Goal: Find contact information: Find contact information

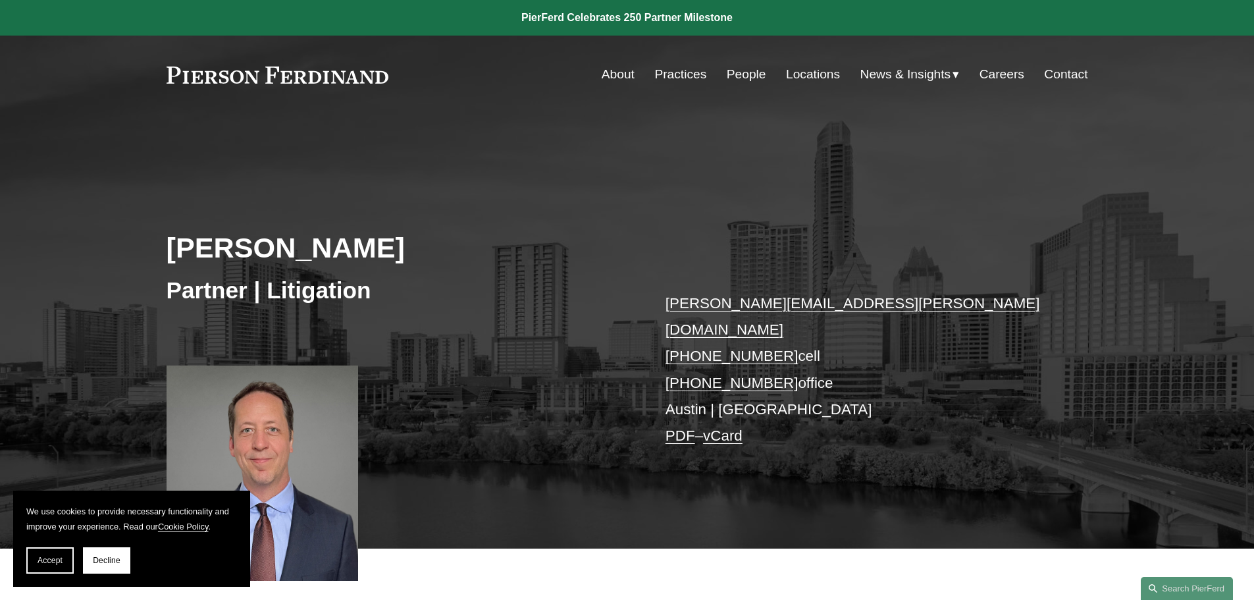
click at [802, 68] on link "Locations" at bounding box center [813, 74] width 54 height 25
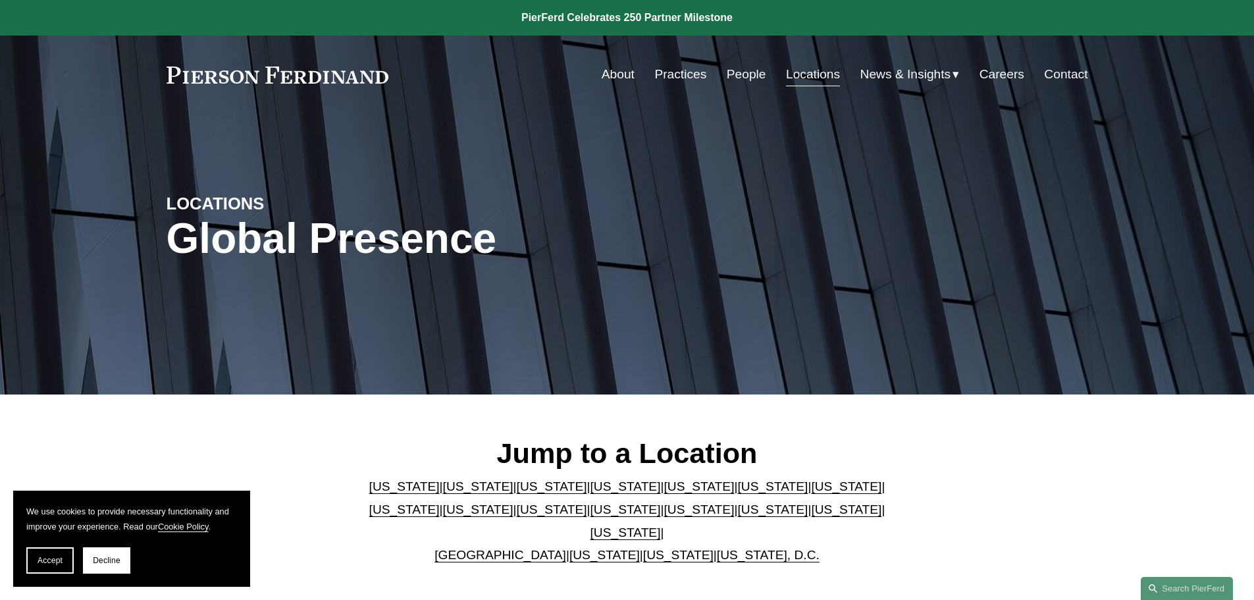
click at [661, 525] on link "[US_STATE]" at bounding box center [625, 532] width 70 height 14
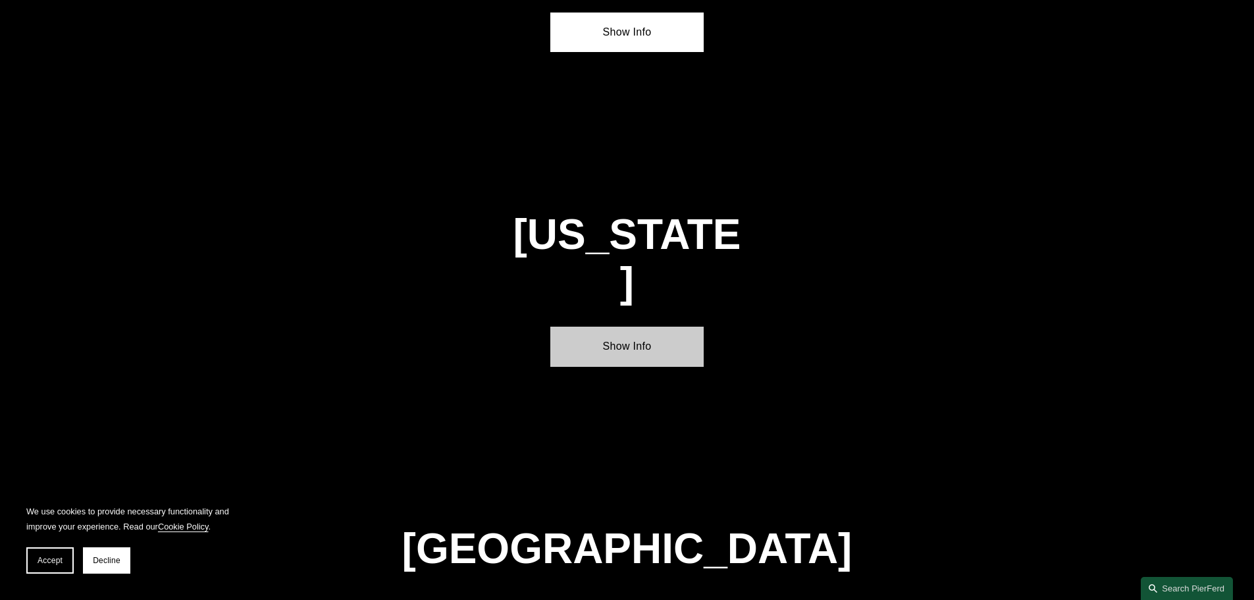
scroll to position [4480, 0]
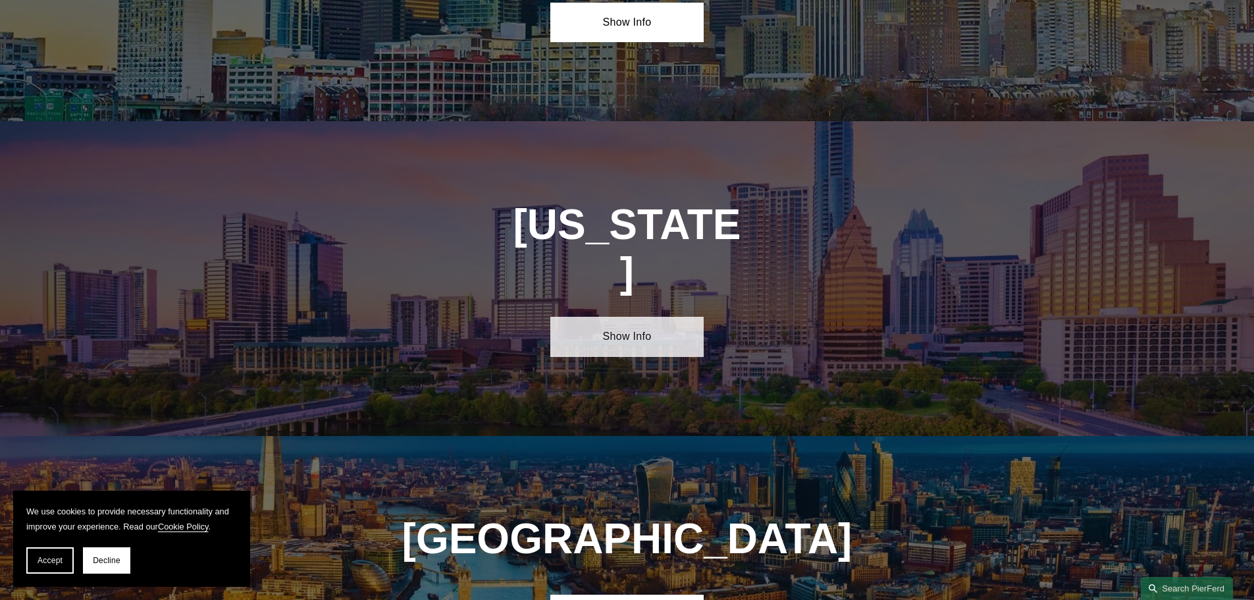
click at [654, 317] on link "Show Info" at bounding box center [626, 336] width 153 height 39
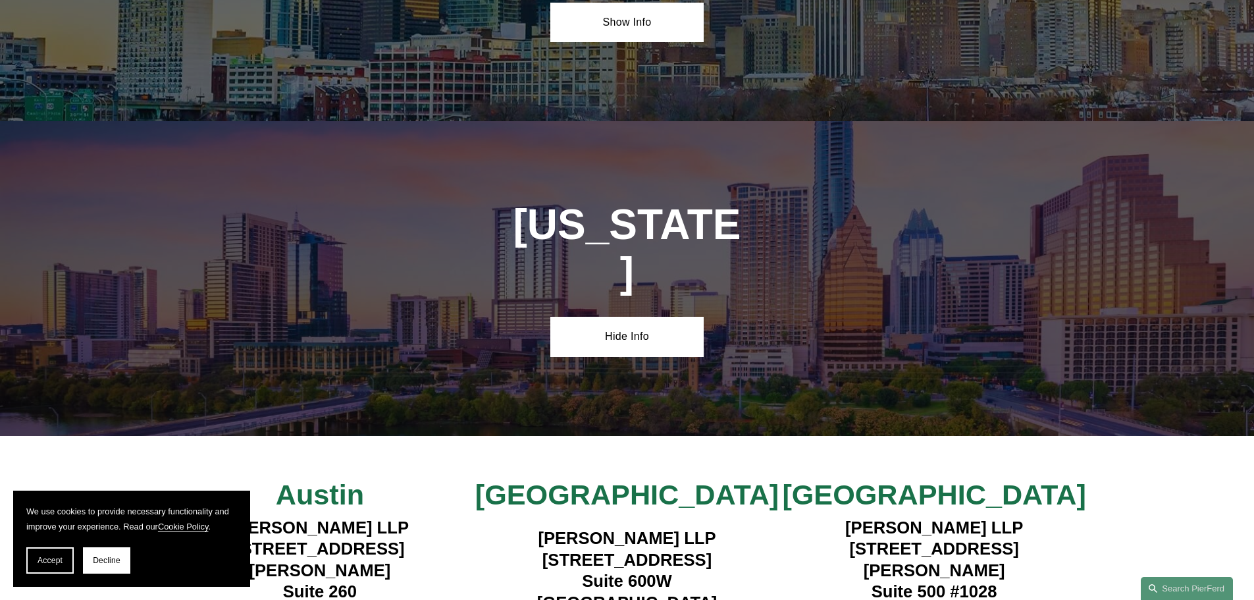
drag, startPoint x: 991, startPoint y: 419, endPoint x: 842, endPoint y: 392, distance: 151.1
click at [842, 517] on h4 "Pierson Ferdinand LLP 5850 San Felipe Street Suite 500 #1028 Houston, TX 77057" at bounding box center [934, 570] width 307 height 107
copy h4 "5850 San Felipe Street Suite 500 #1028"
